Goal: Information Seeking & Learning: Check status

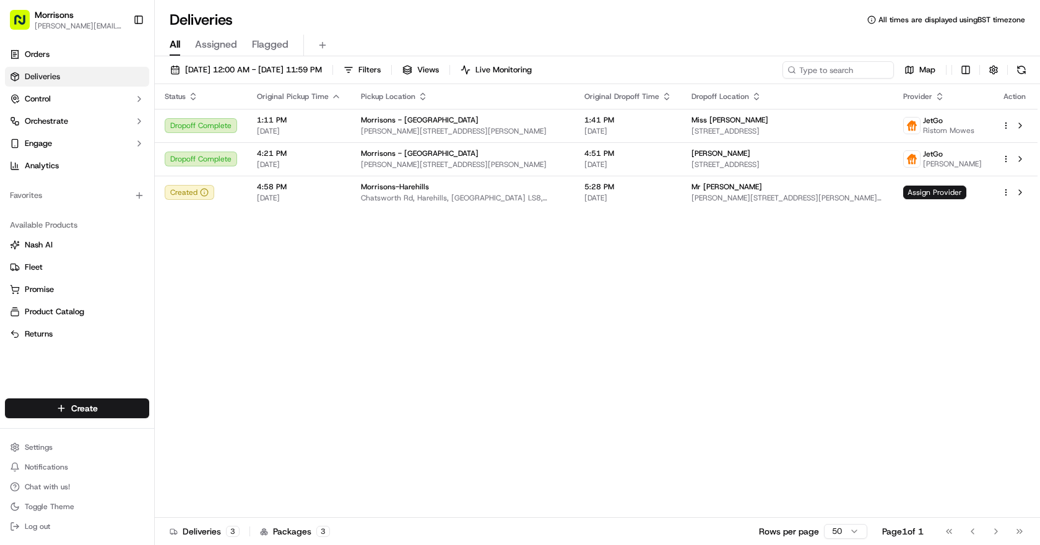
click at [819, 311] on div "Status Original Pickup Time Pickup Location Original Dropoff Time Dropoff Locat…" at bounding box center [596, 301] width 883 height 434
click at [221, 41] on span "Assigned" at bounding box center [216, 44] width 42 height 15
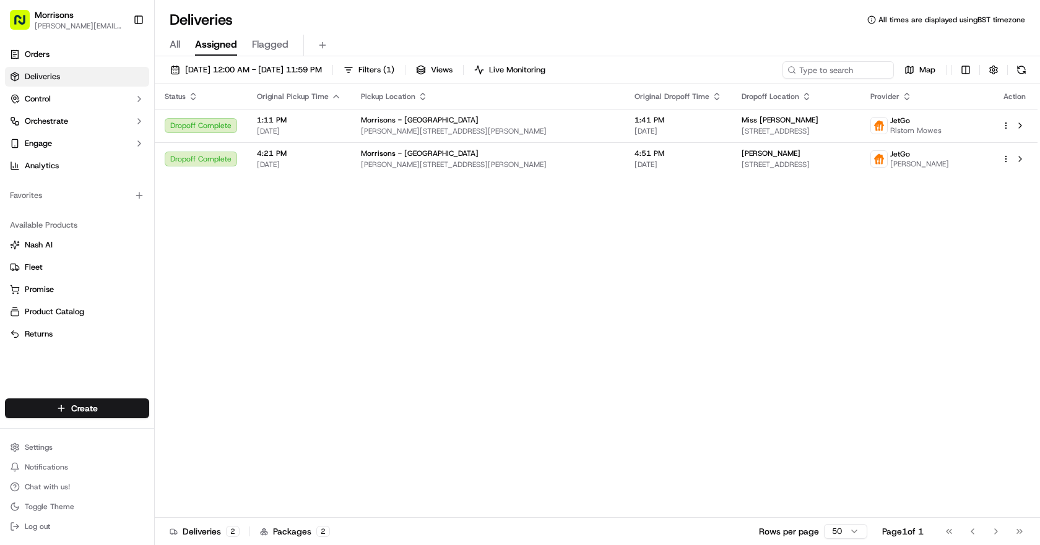
click at [174, 45] on span "All" at bounding box center [175, 44] width 11 height 15
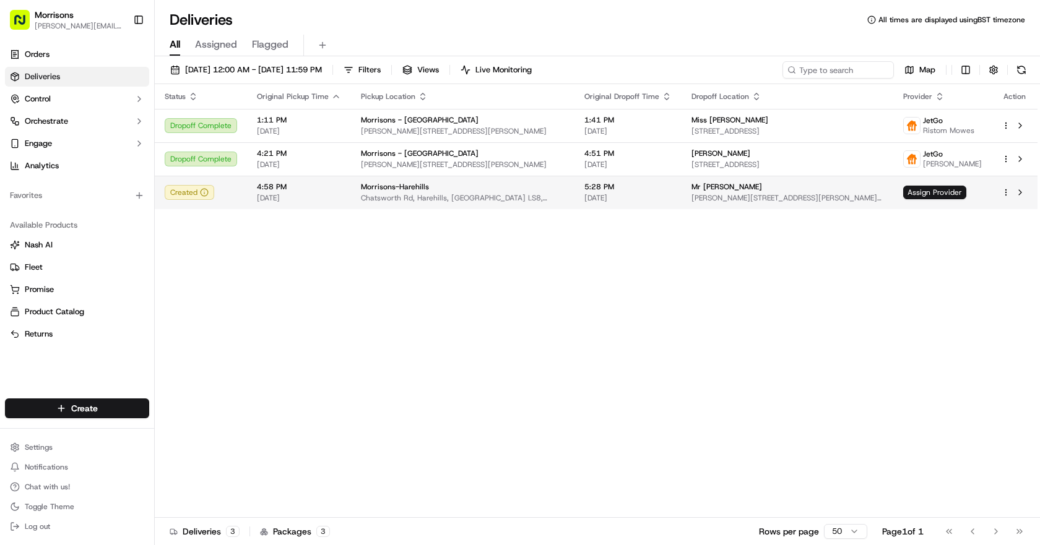
click at [440, 197] on span "Chatsworth Rd, Harehills, [GEOGRAPHIC_DATA] LS8, [GEOGRAPHIC_DATA]" at bounding box center [463, 198] width 204 height 10
